Goal: Communication & Community: Answer question/provide support

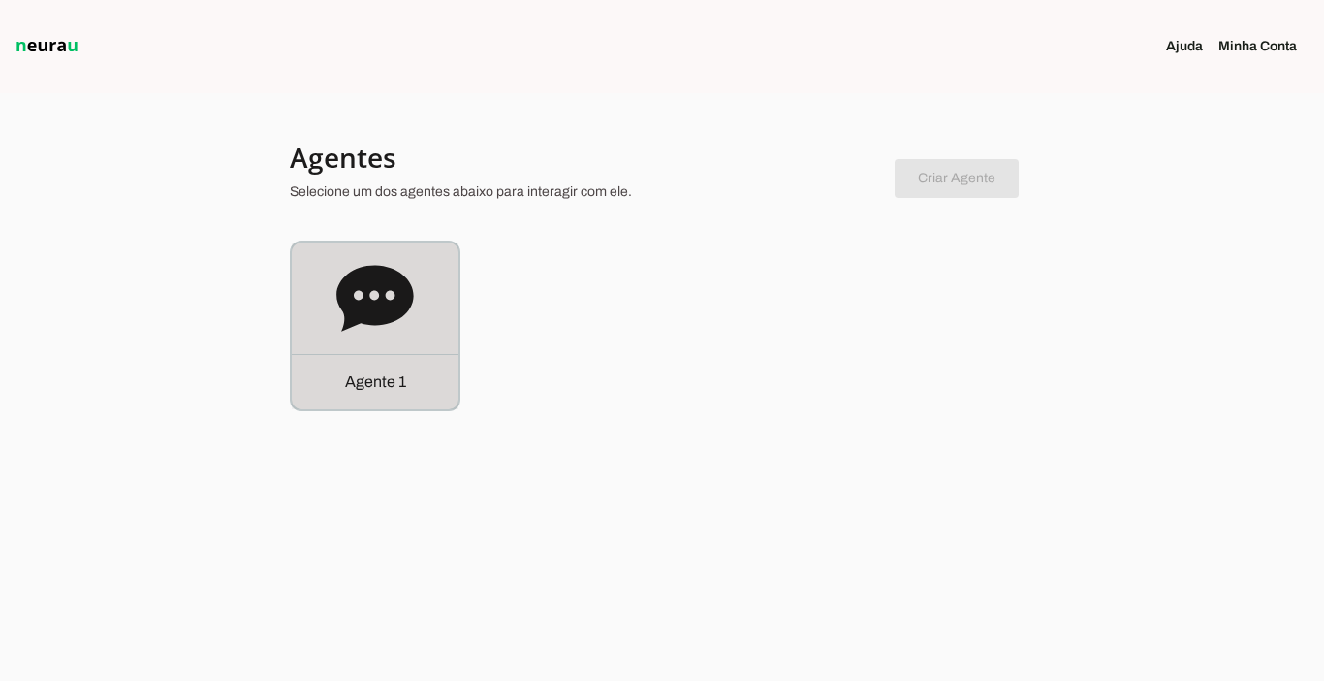
click at [386, 402] on div "Agente 1" at bounding box center [375, 381] width 167 height 55
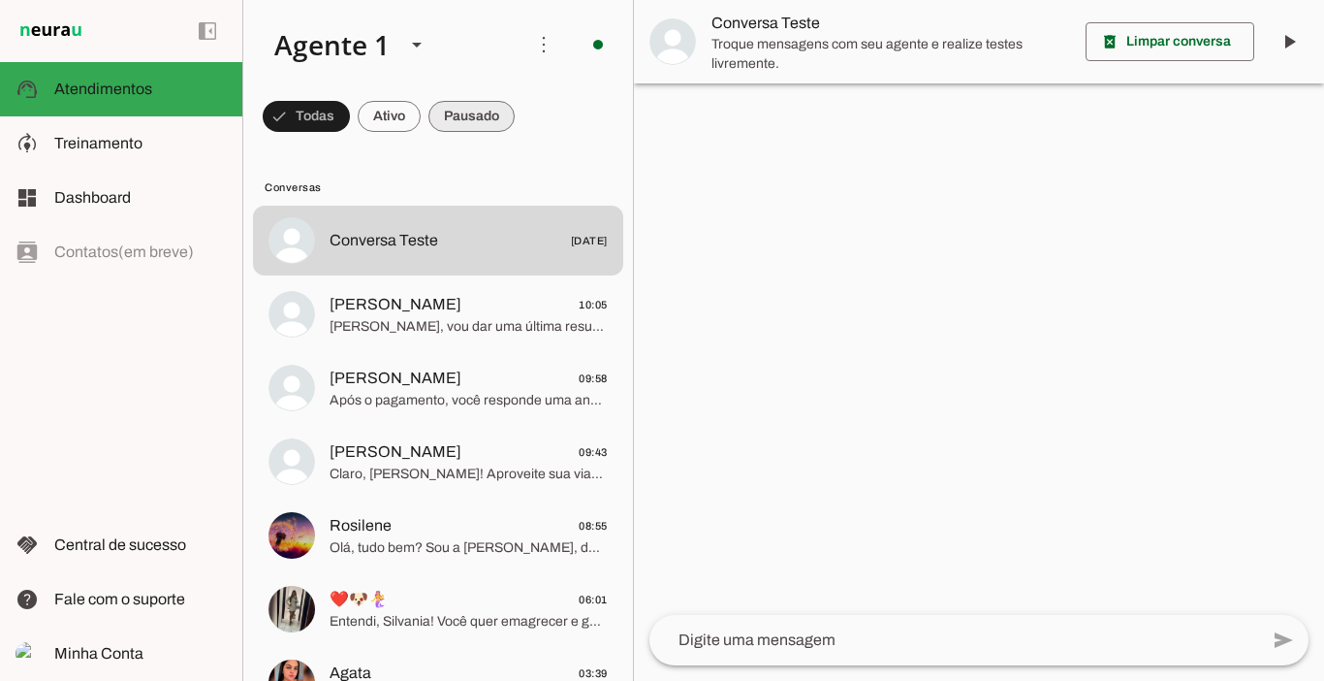
click at [451, 119] on span at bounding box center [472, 116] width 86 height 47
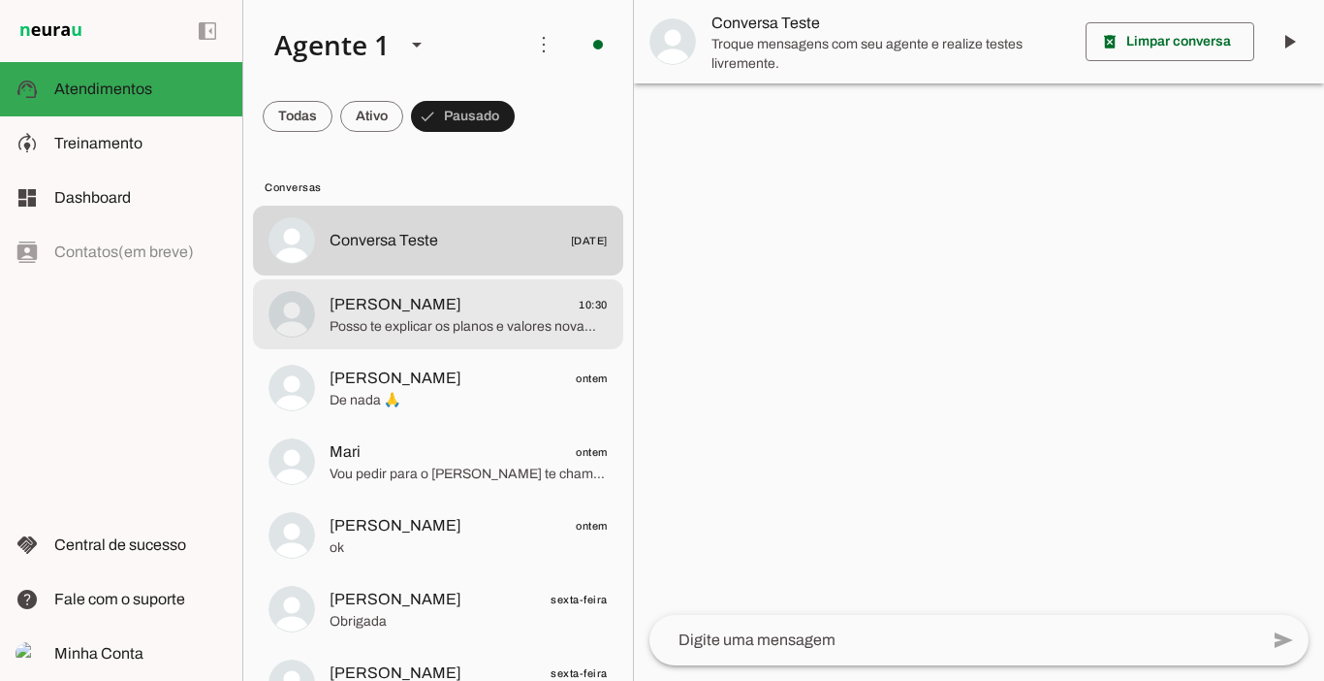
click at [418, 307] on span "[PERSON_NAME]" at bounding box center [396, 304] width 132 height 23
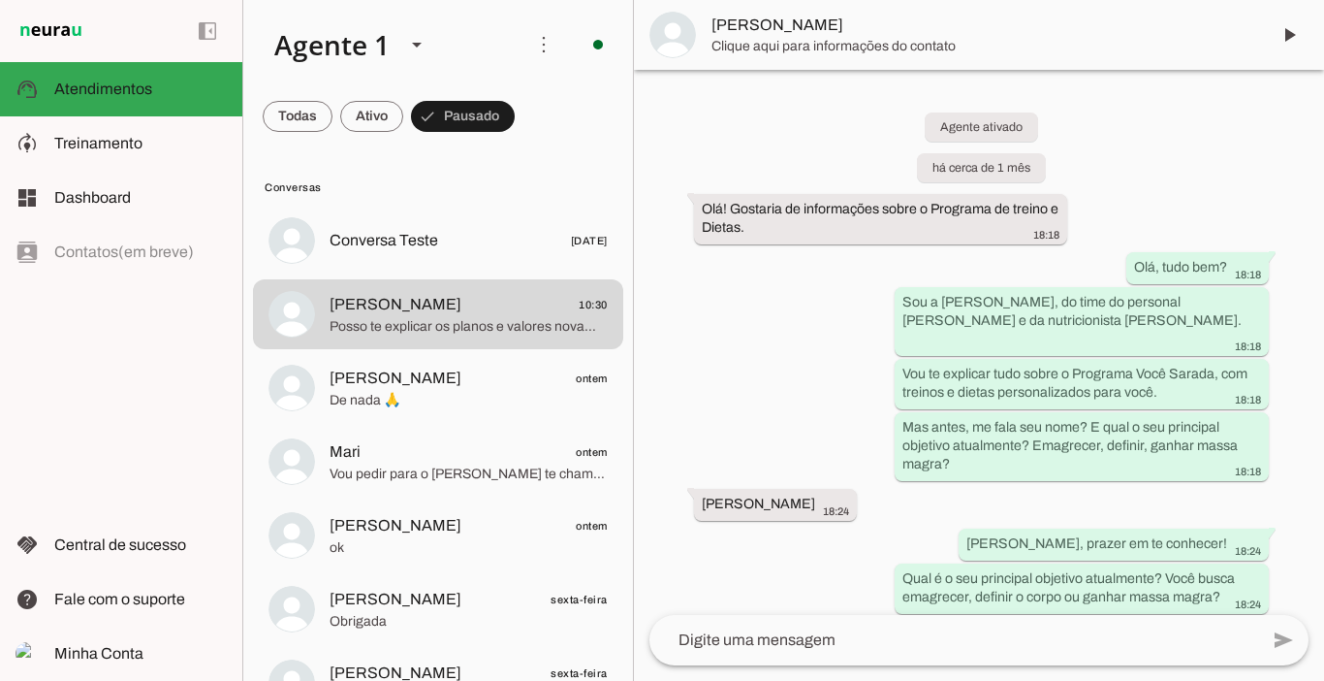
scroll to position [6776, 0]
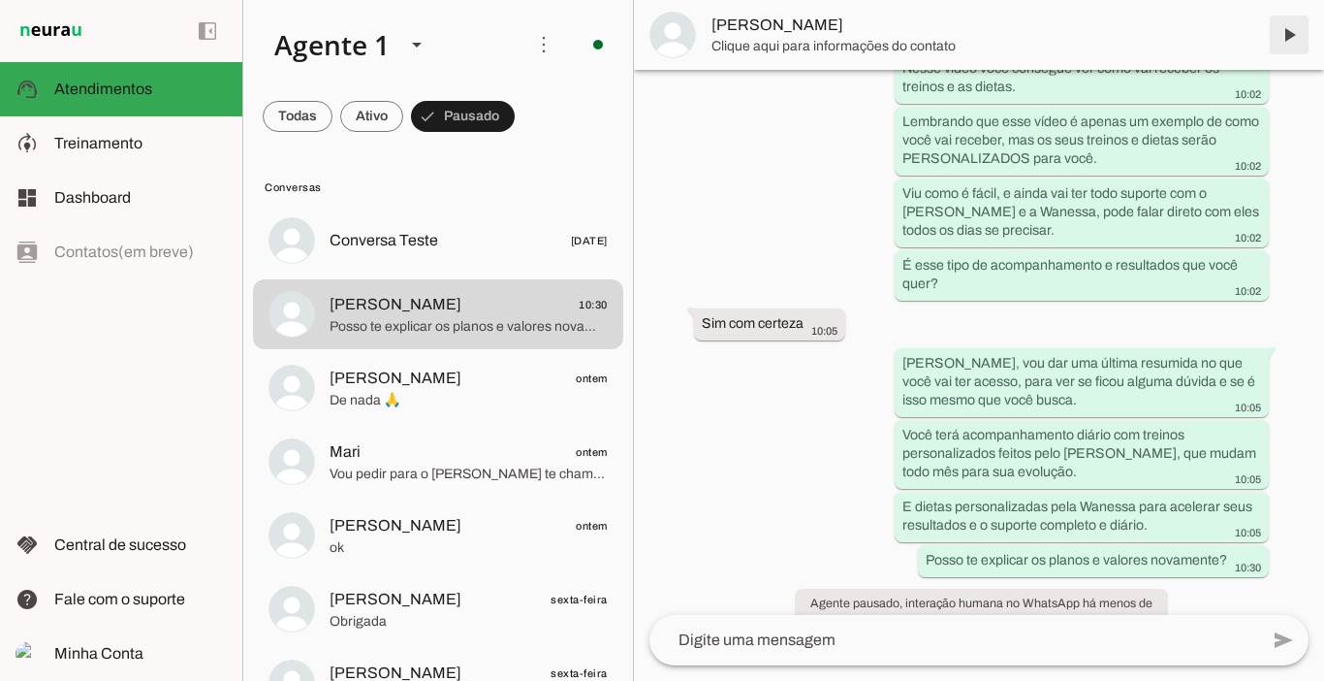
click at [1286, 34] on span at bounding box center [1289, 35] width 47 height 47
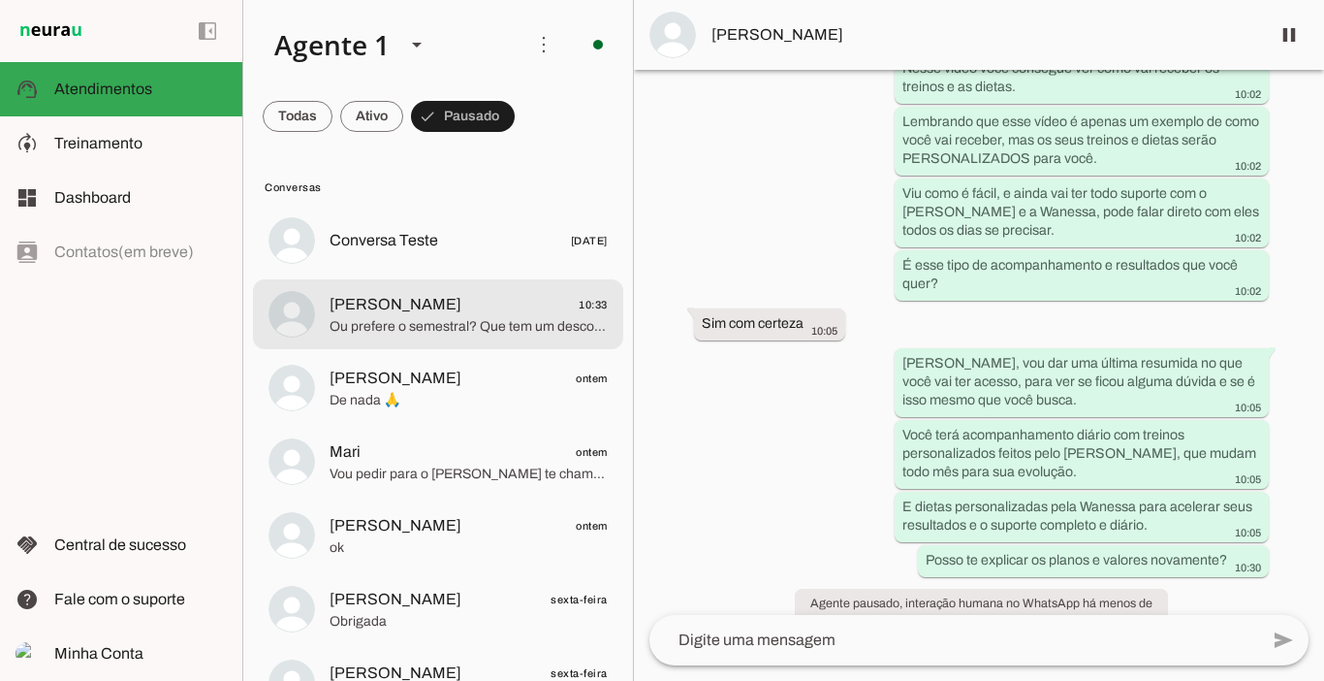
click at [440, 299] on span "[PERSON_NAME]" at bounding box center [396, 304] width 132 height 23
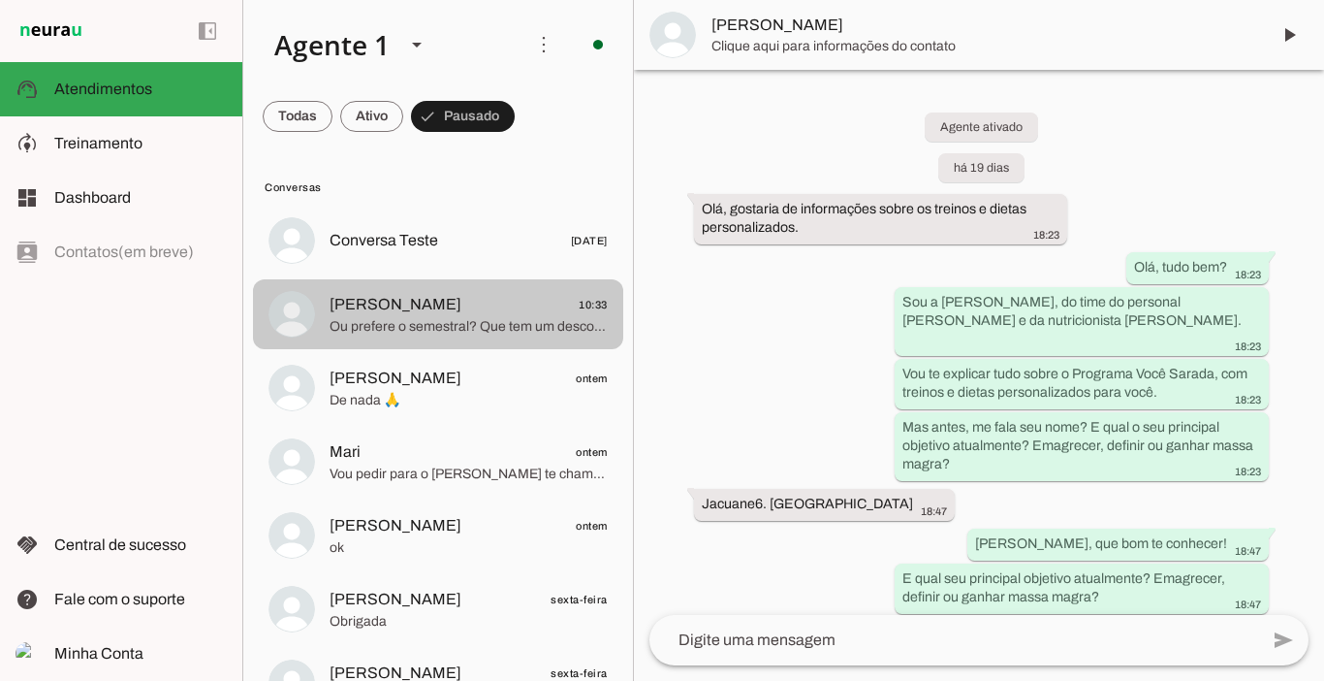
scroll to position [8102, 0]
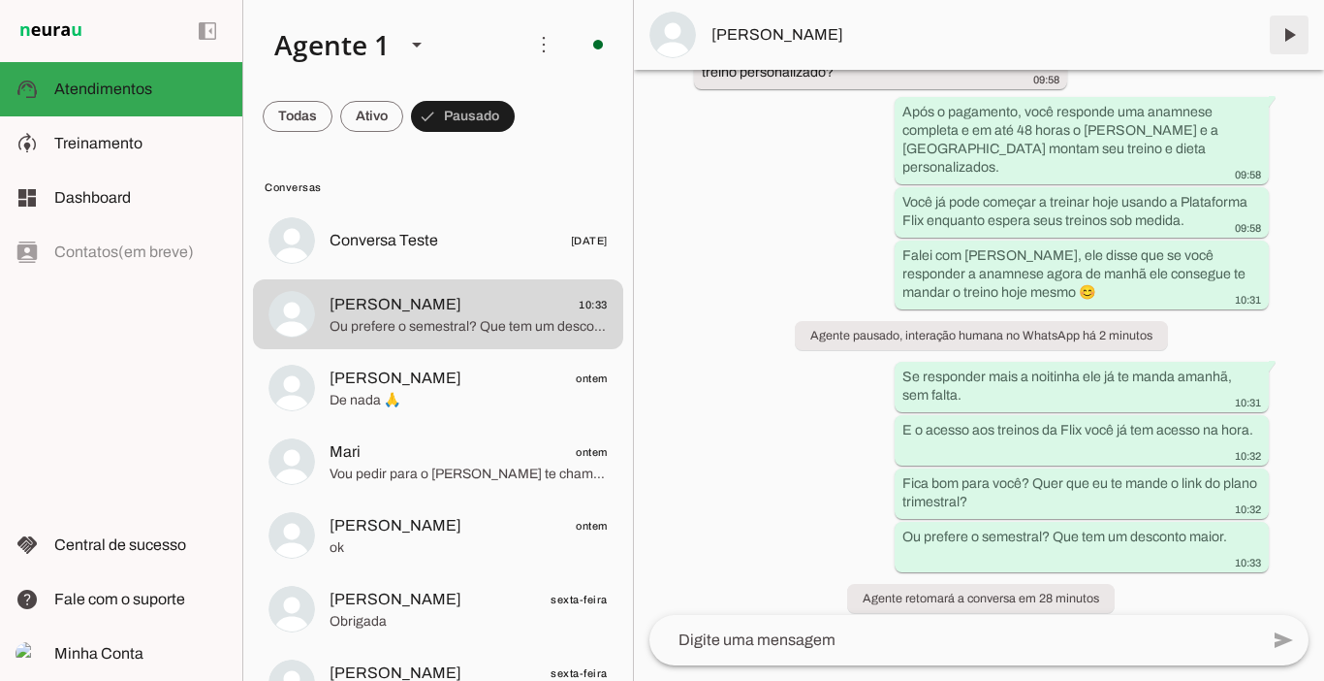
click at [1287, 37] on span at bounding box center [1289, 35] width 47 height 47
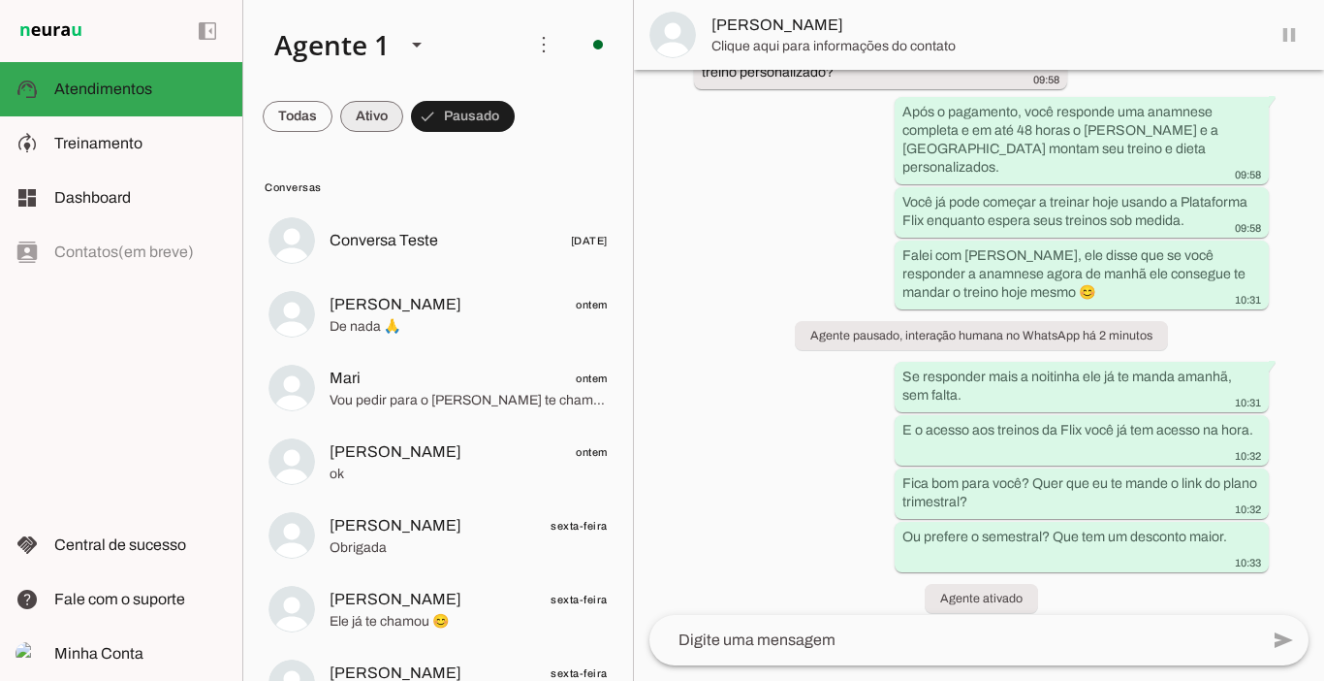
click at [371, 117] on span at bounding box center [371, 116] width 63 height 47
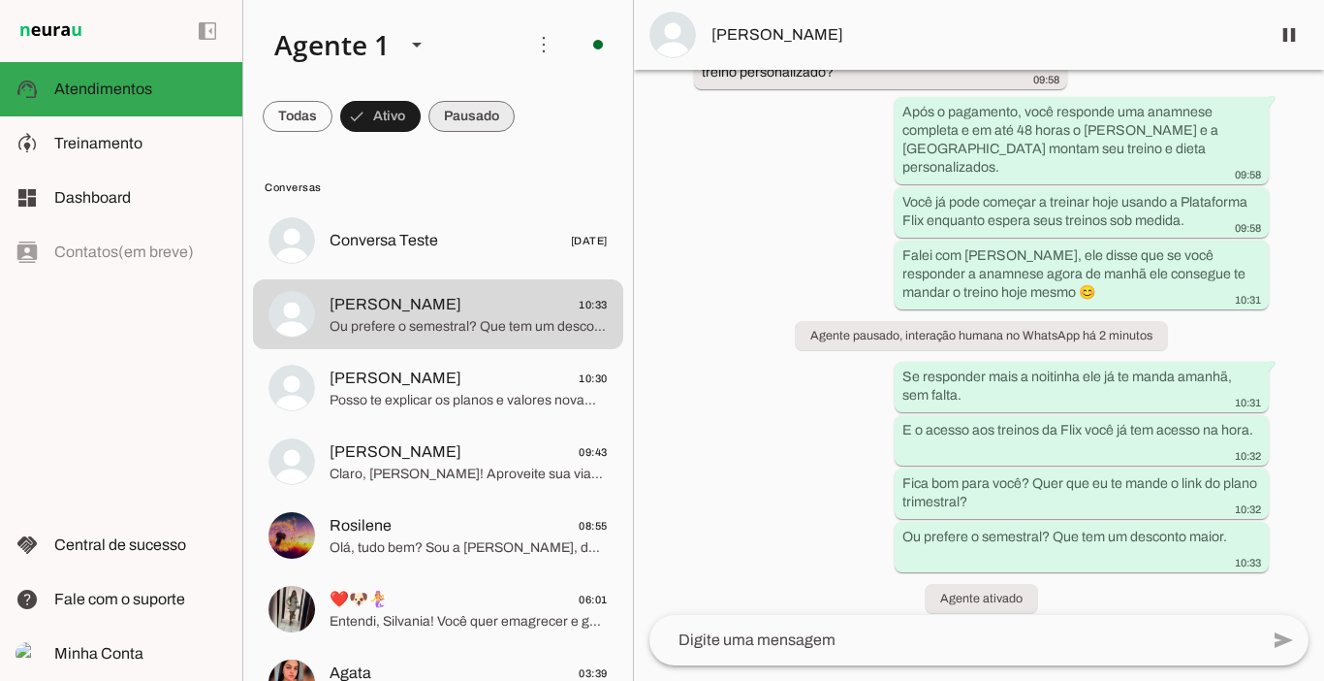
click at [463, 112] on span at bounding box center [472, 116] width 86 height 47
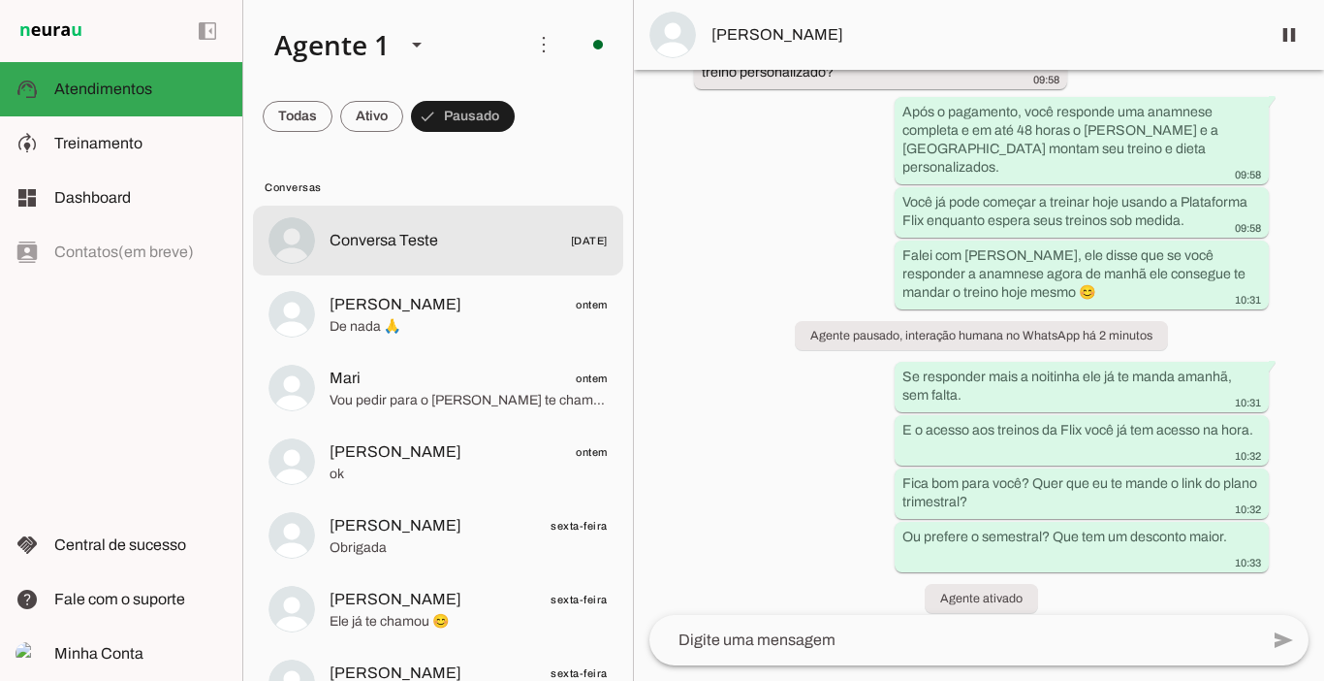
click at [397, 239] on span "Conversa Teste" at bounding box center [384, 240] width 109 height 23
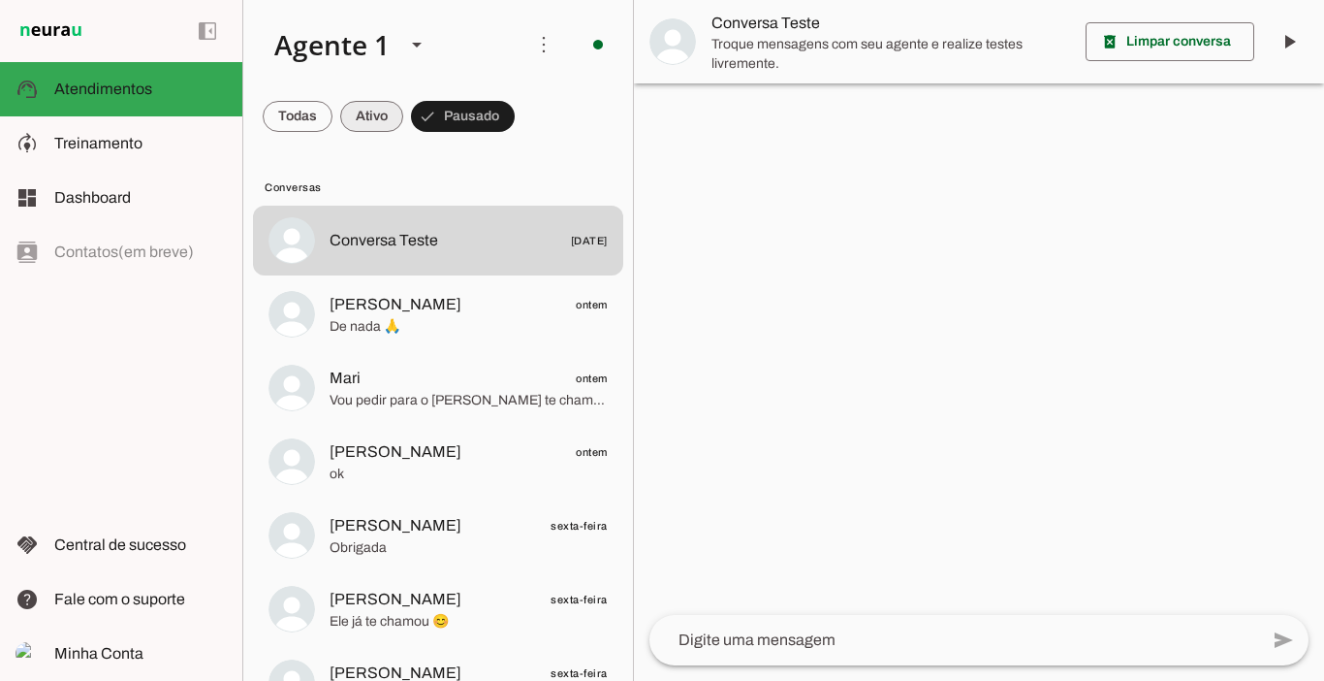
click at [359, 109] on span at bounding box center [371, 116] width 63 height 47
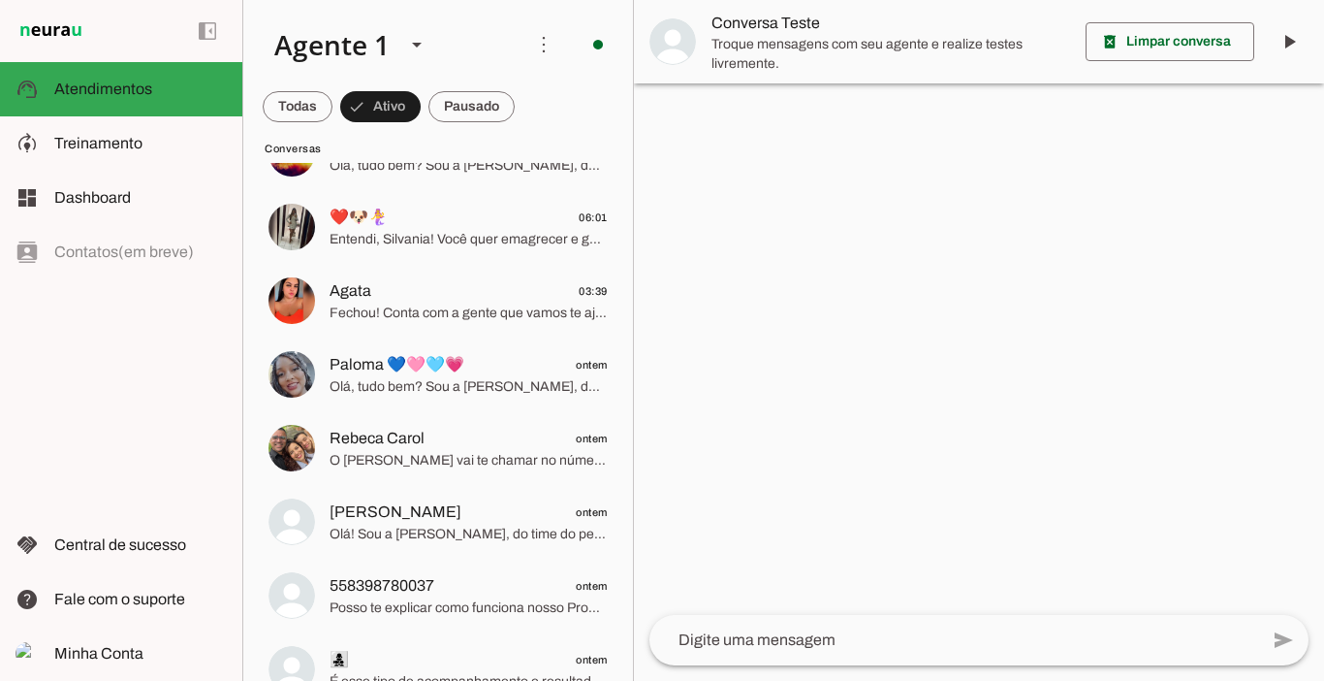
scroll to position [388, 0]
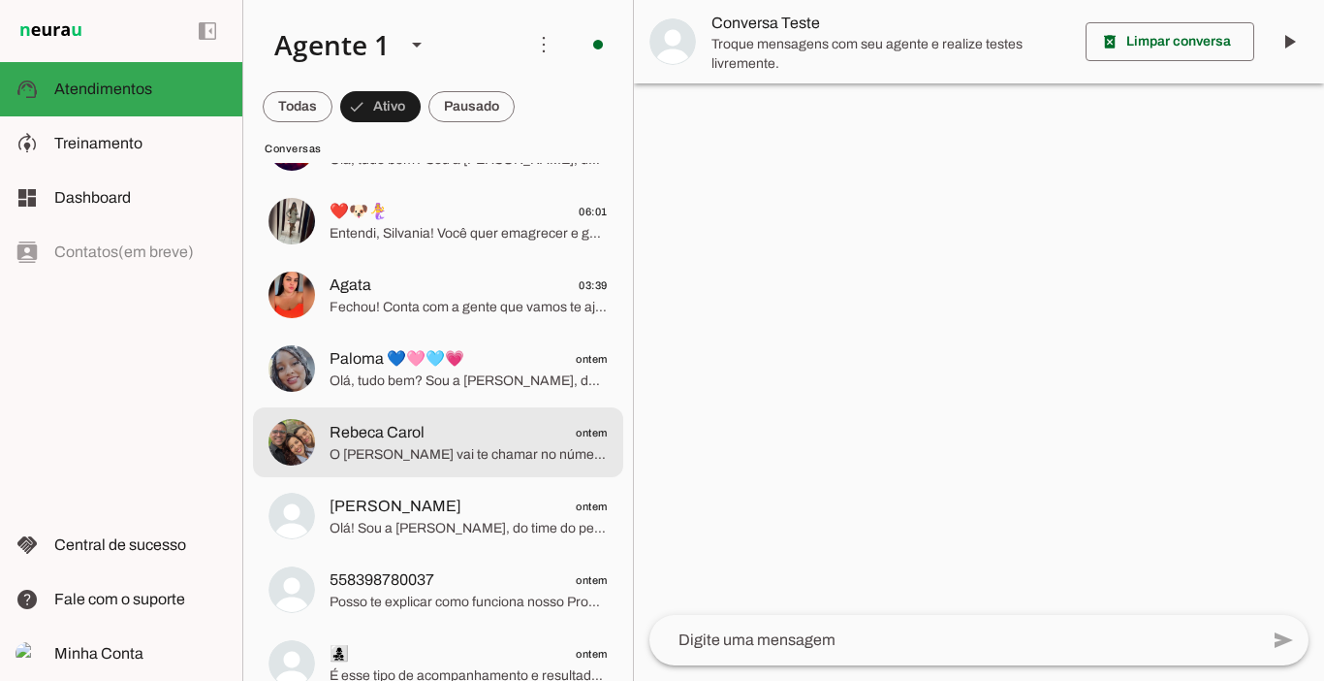
click at [357, 452] on span "O [PERSON_NAME] vai te chamar no número exclusivo de alunas, só um minuto" at bounding box center [469, 454] width 278 height 19
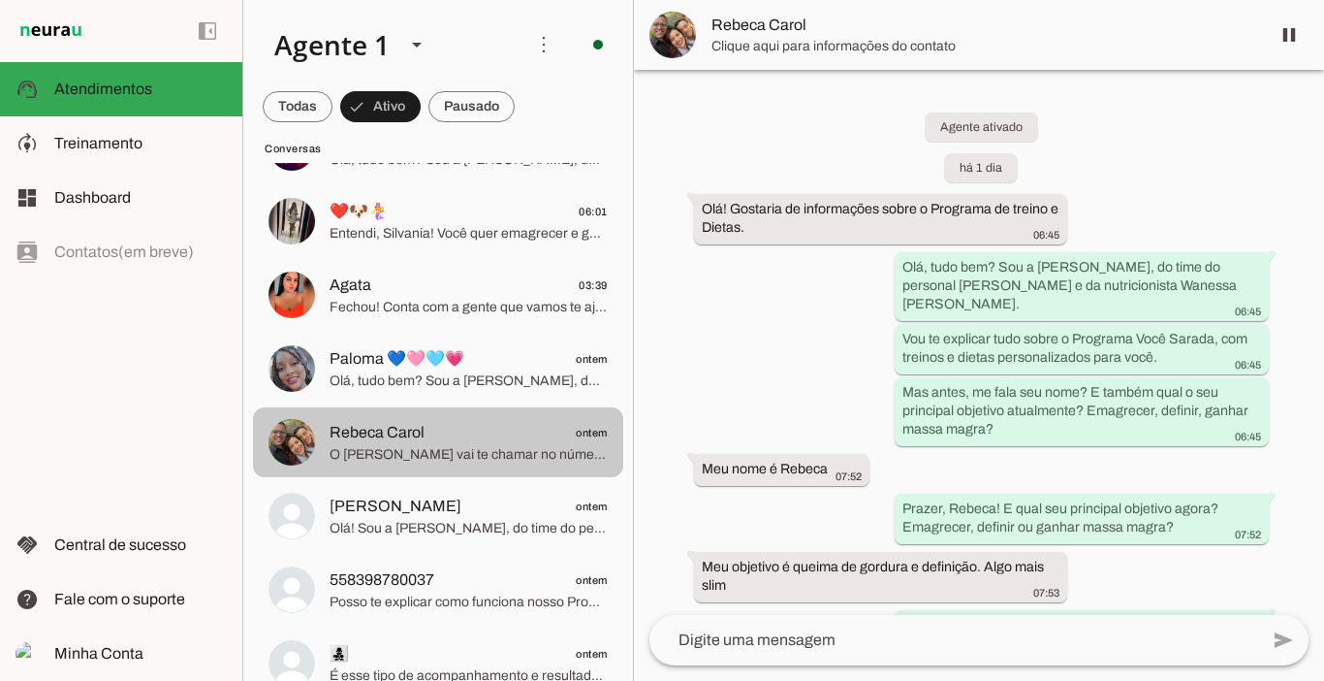
scroll to position [3786, 0]
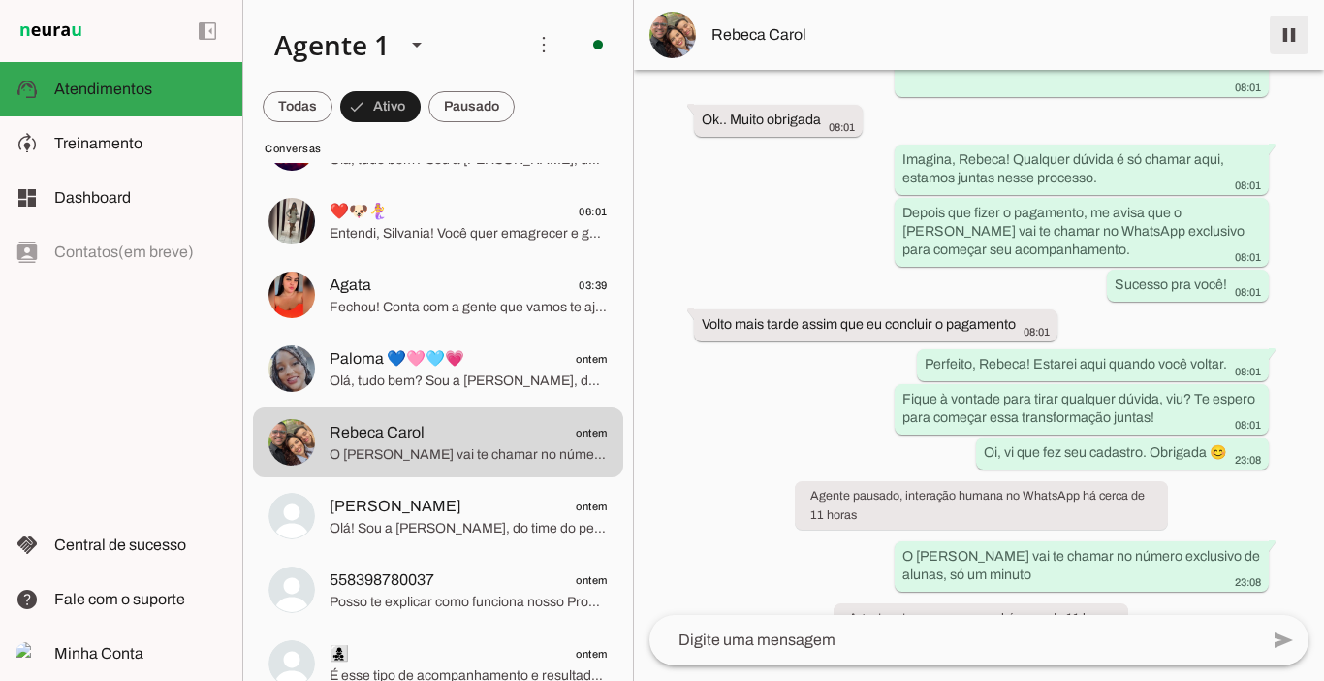
click at [1282, 33] on span at bounding box center [1289, 35] width 47 height 47
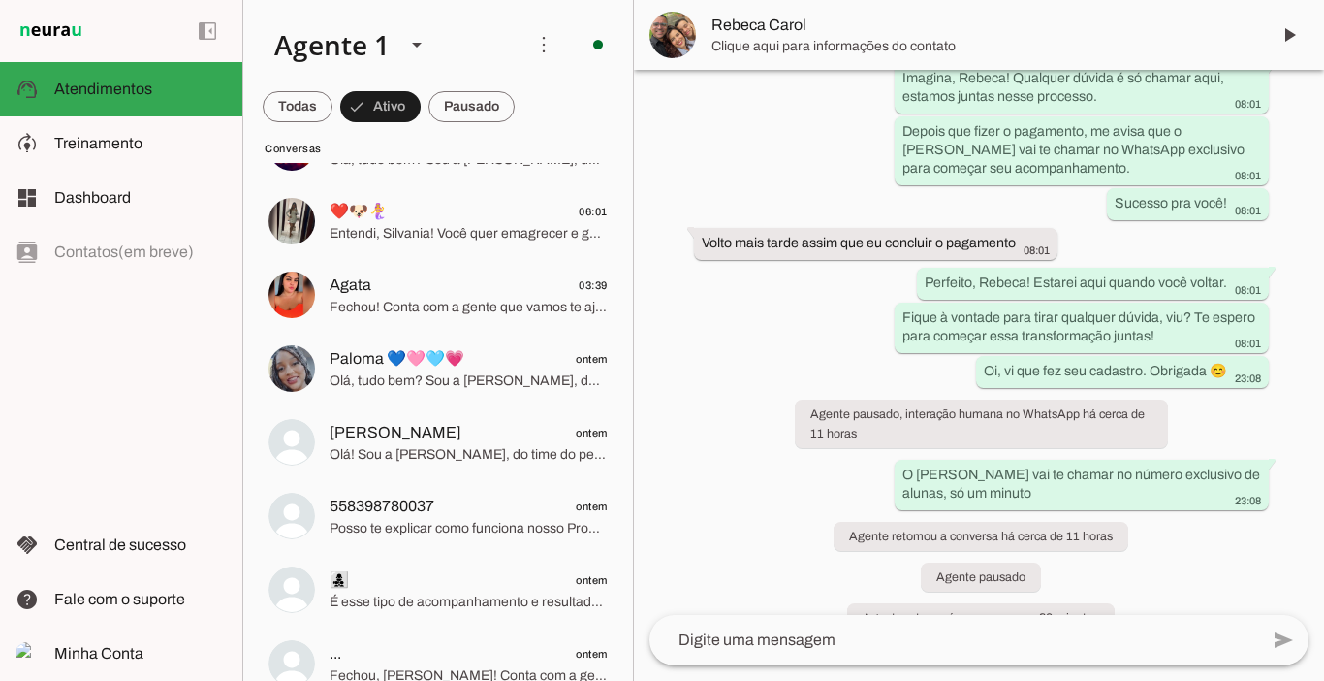
scroll to position [0, 0]
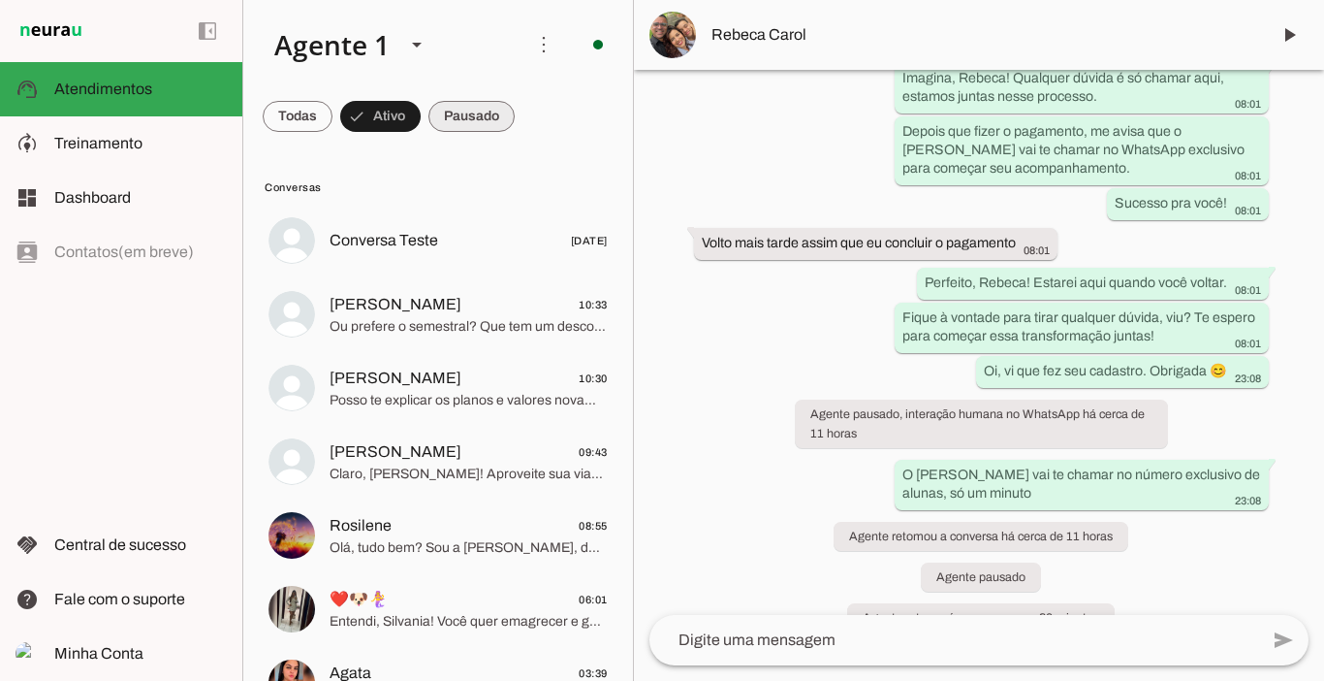
click at [474, 117] on span at bounding box center [472, 116] width 86 height 47
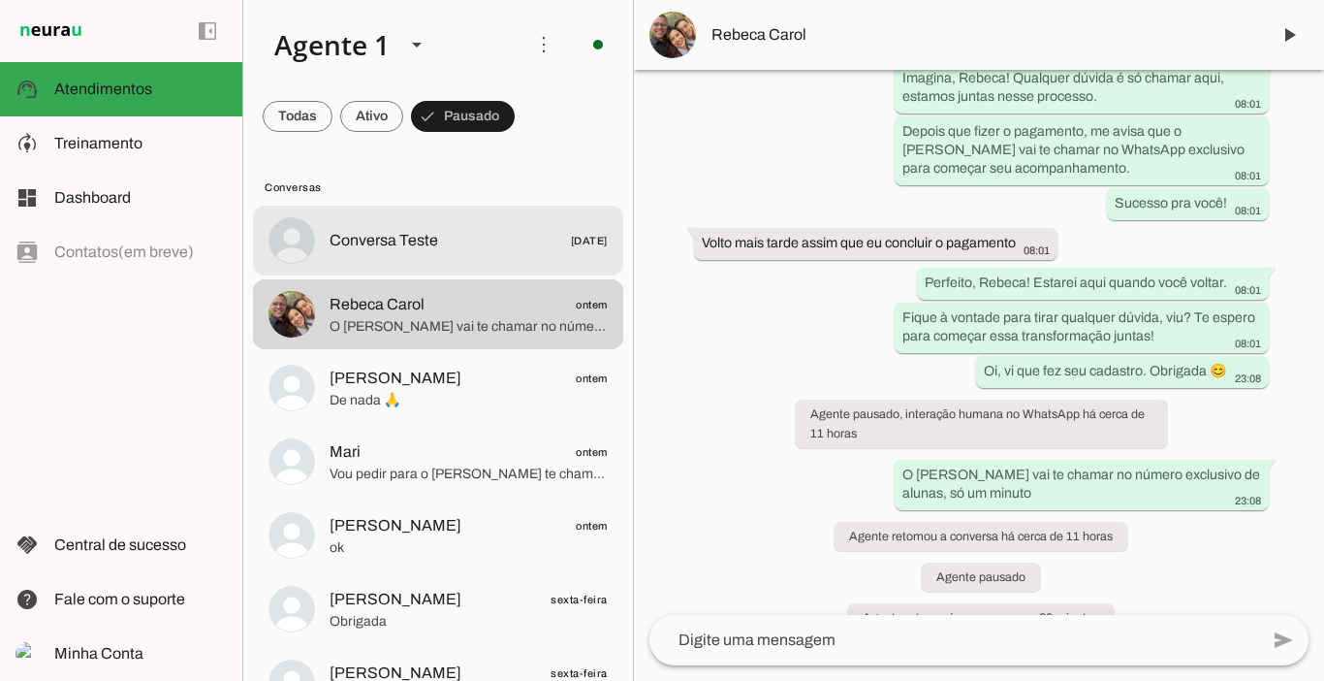
click at [404, 237] on span "Conversa Teste" at bounding box center [384, 240] width 109 height 23
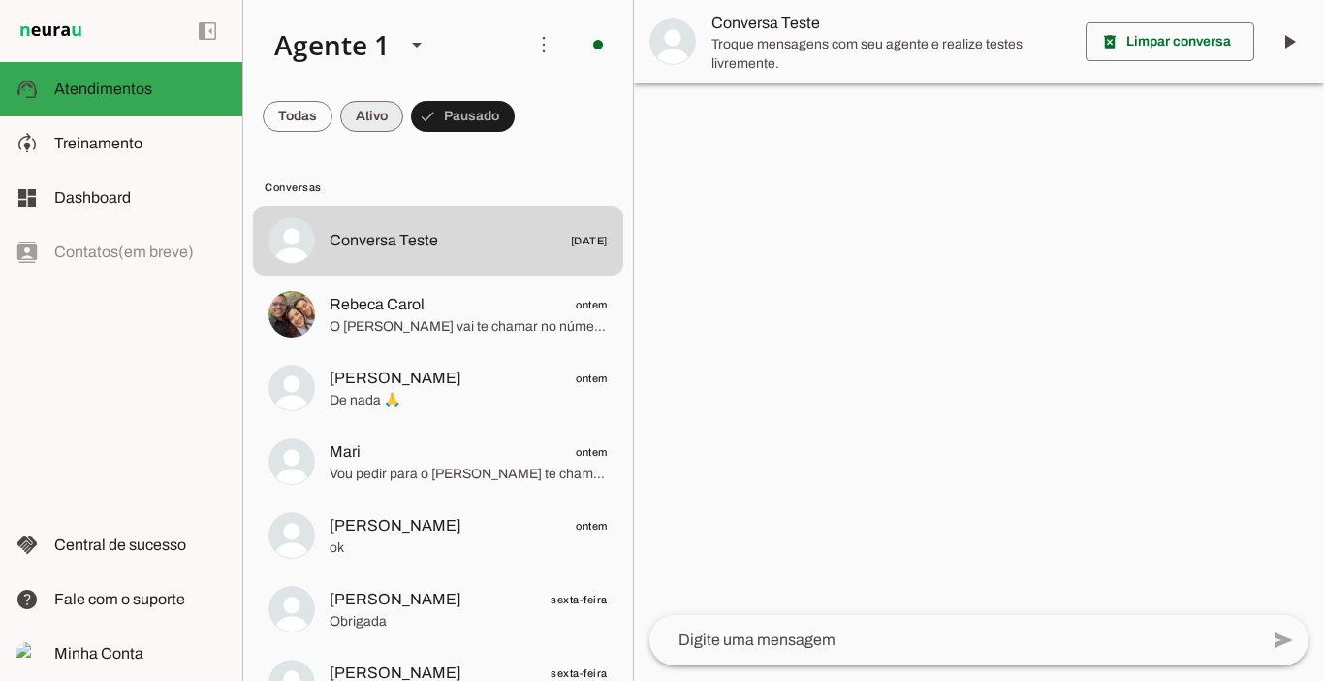
click at [371, 117] on span at bounding box center [371, 116] width 63 height 47
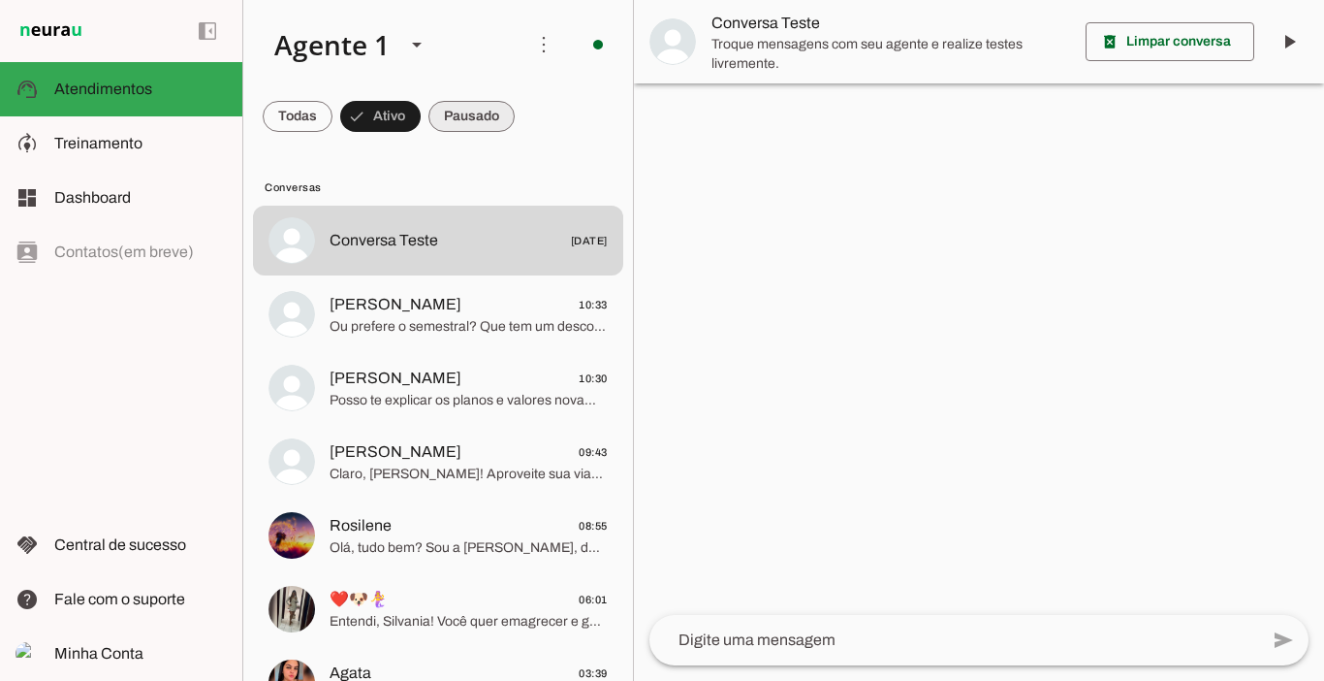
click at [457, 110] on span at bounding box center [472, 116] width 86 height 47
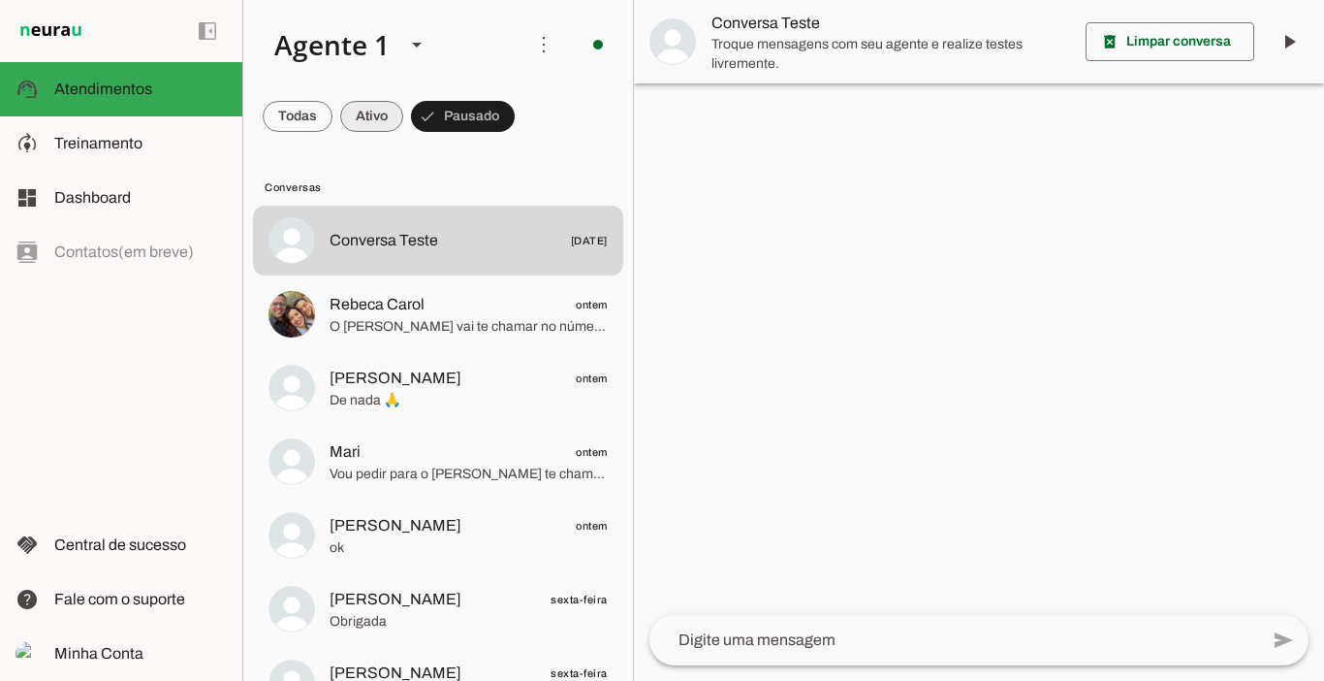
click at [378, 119] on span at bounding box center [371, 116] width 63 height 47
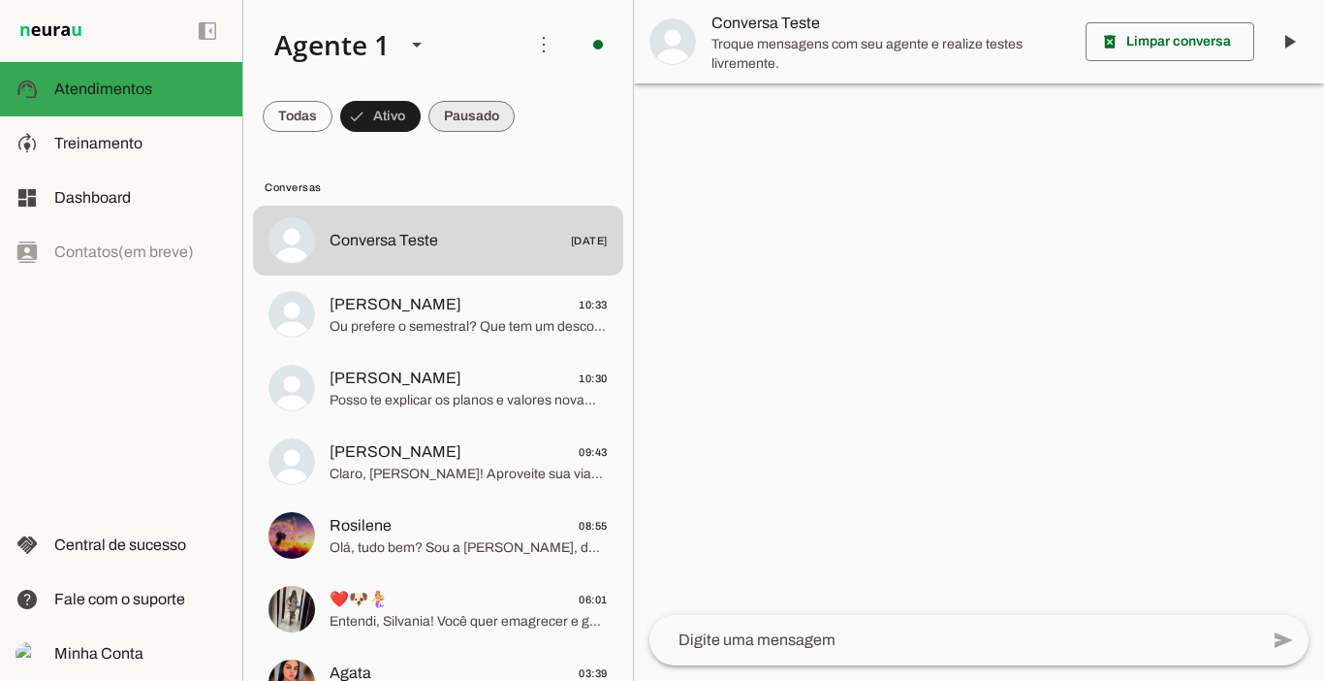
click at [472, 112] on span at bounding box center [472, 116] width 86 height 47
